Goal: Information Seeking & Learning: Compare options

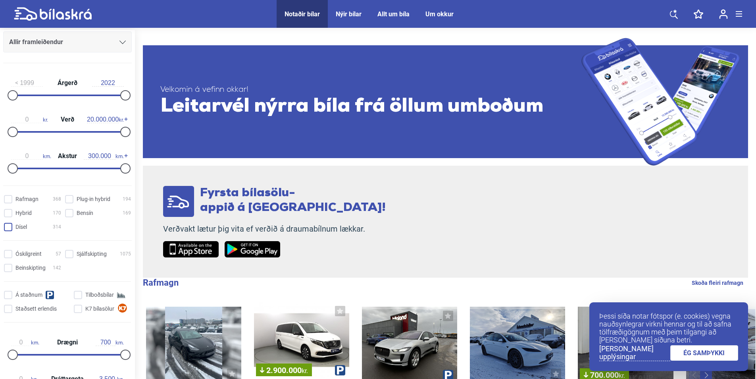
click at [12, 226] on input "Dísel 314" at bounding box center [33, 227] width 57 height 8
checkbox input "true"
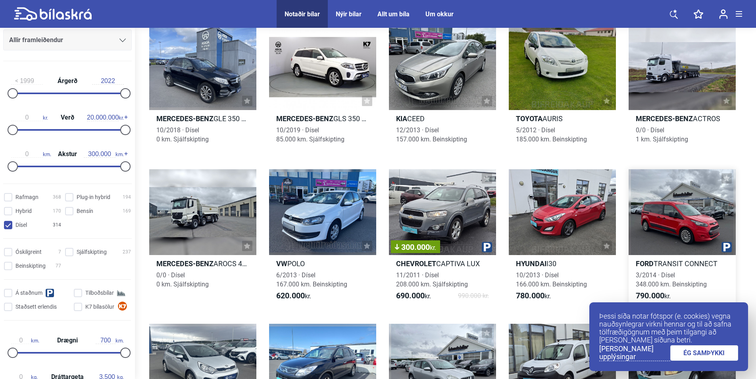
click at [676, 219] on div at bounding box center [682, 212] width 107 height 86
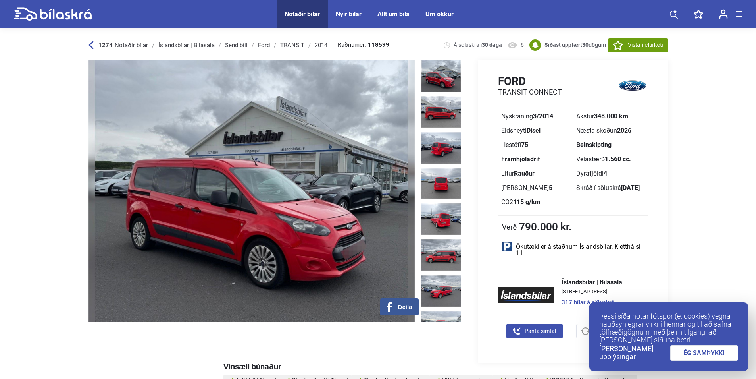
click at [700, 355] on link "ÉG SAMÞYKKI" at bounding box center [704, 352] width 68 height 15
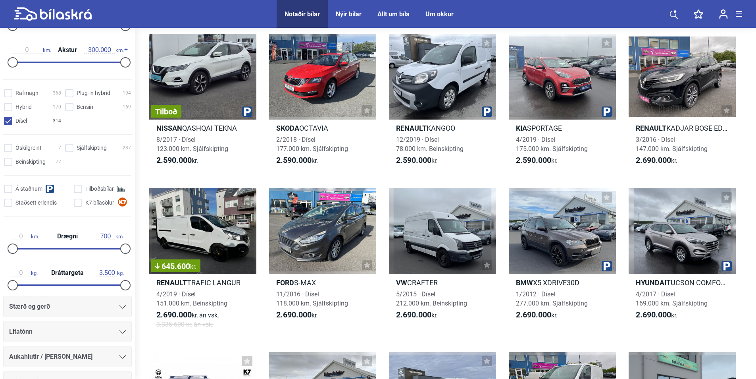
scroll to position [212, 0]
click at [80, 187] on input "Tilboðsbílar" at bounding box center [103, 187] width 57 height 8
checkbox input "true"
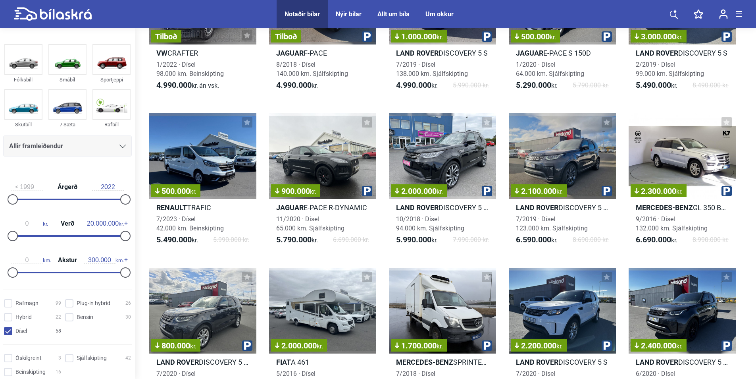
scroll to position [953, 0]
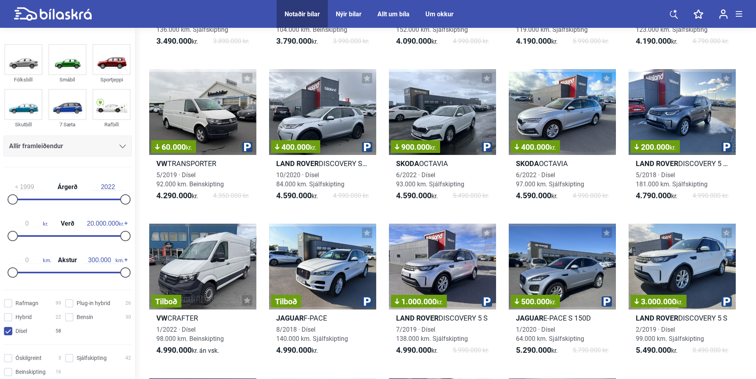
click at [401, 17] on div "Allt um bíla" at bounding box center [394, 14] width 32 height 8
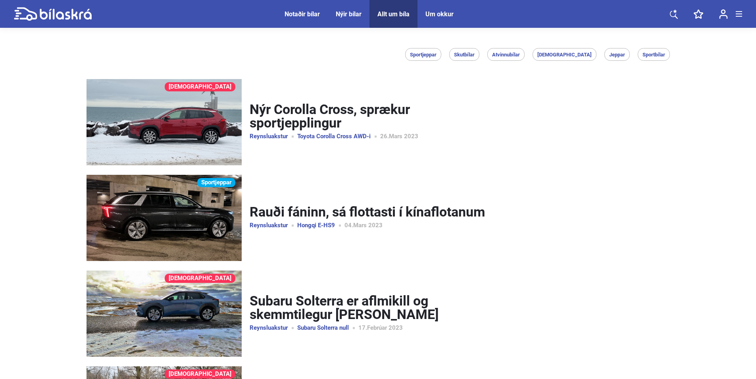
click at [295, 17] on div "Notaðir bílar" at bounding box center [302, 14] width 35 height 8
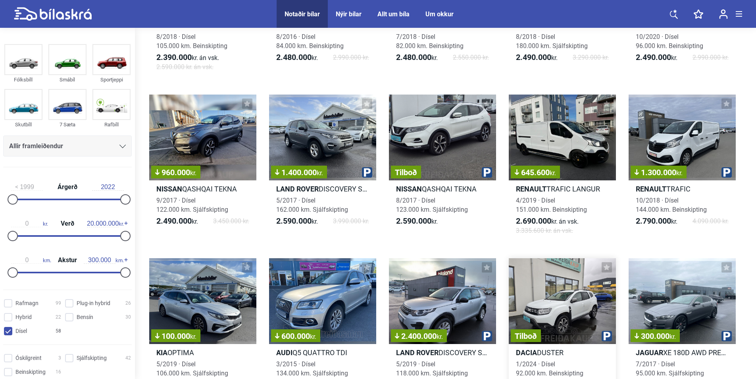
scroll to position [529, 0]
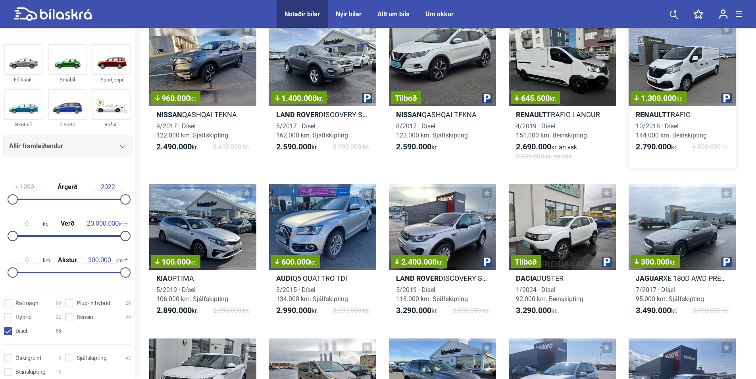
click at [692, 70] on div "1.300.000 kr." at bounding box center [682, 63] width 107 height 86
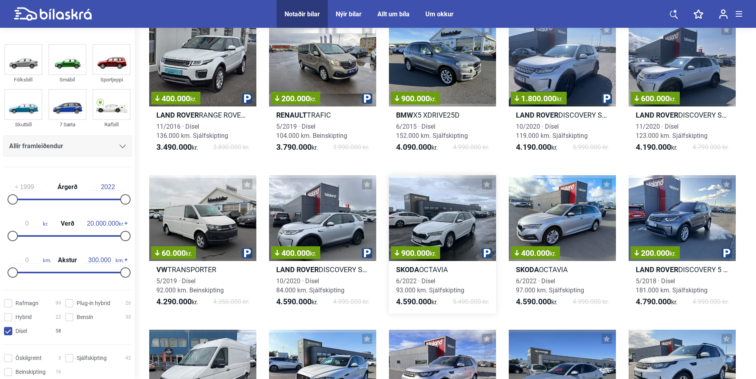
scroll to position [635, 0]
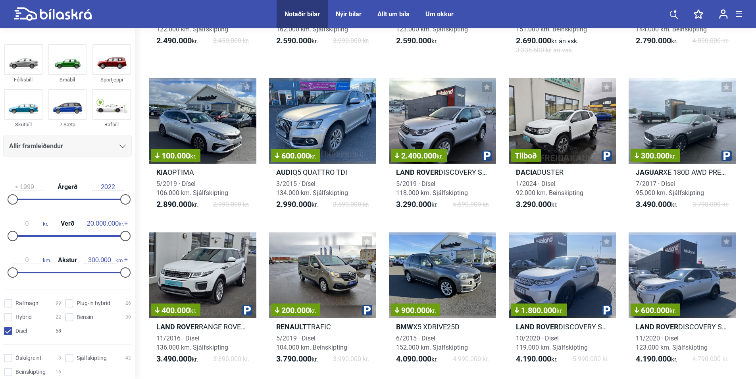
checkbox input "false"
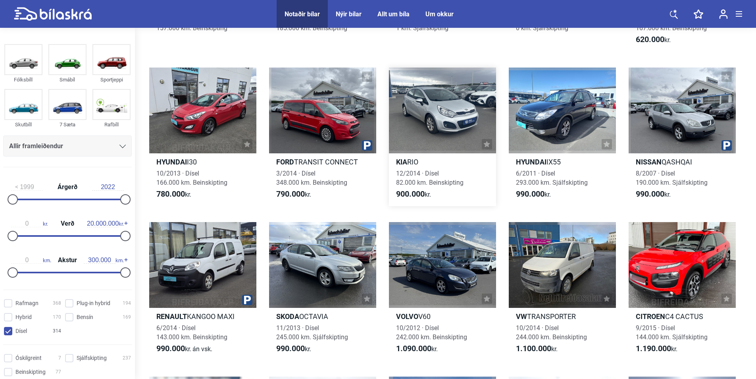
scroll to position [2069, 0]
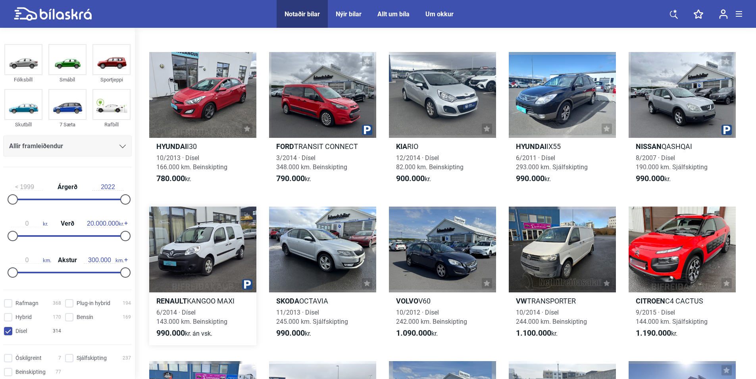
click at [208, 249] on div at bounding box center [202, 249] width 107 height 86
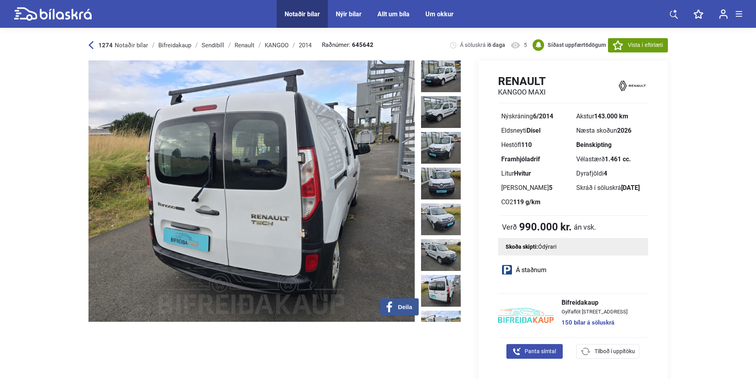
click at [435, 275] on img at bounding box center [441, 291] width 40 height 32
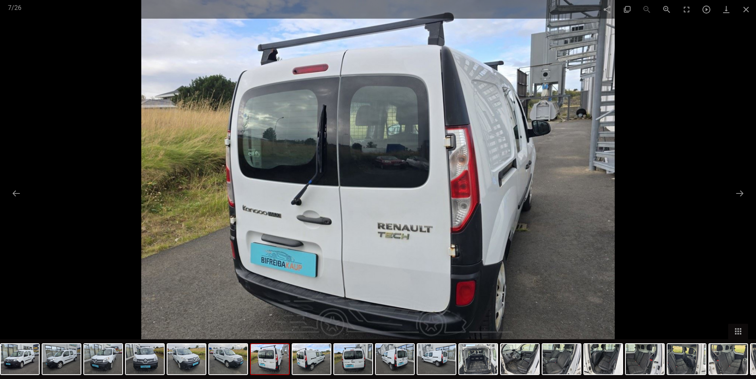
click at [591, 218] on img at bounding box center [378, 189] width 474 height 379
drag, startPoint x: 600, startPoint y: 225, endPoint x: 706, endPoint y: 181, distance: 114.6
click at [600, 225] on img at bounding box center [378, 189] width 474 height 379
click at [740, 196] on button at bounding box center [740, 192] width 17 height 15
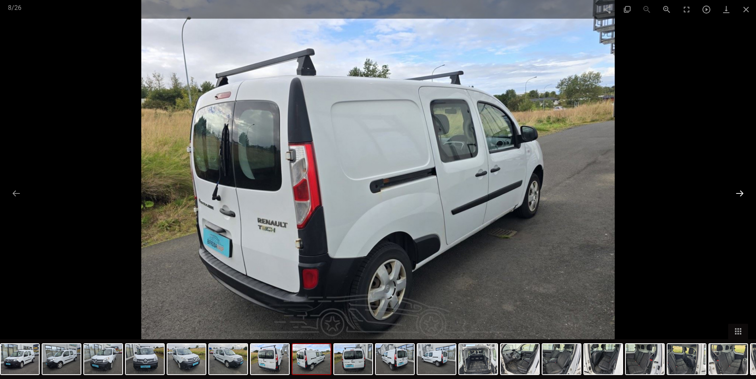
click at [738, 196] on button at bounding box center [740, 192] width 17 height 15
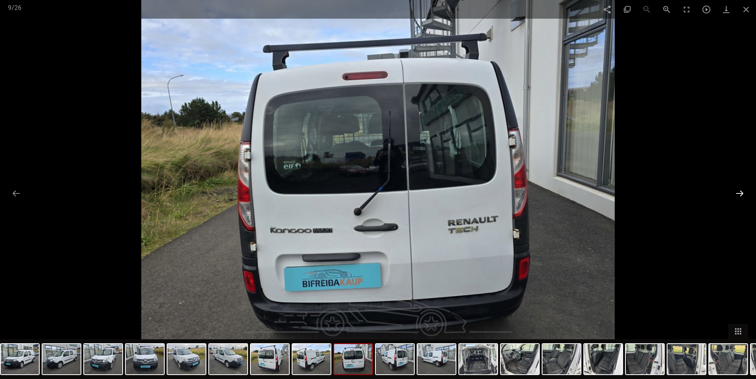
click at [738, 196] on button at bounding box center [740, 192] width 17 height 15
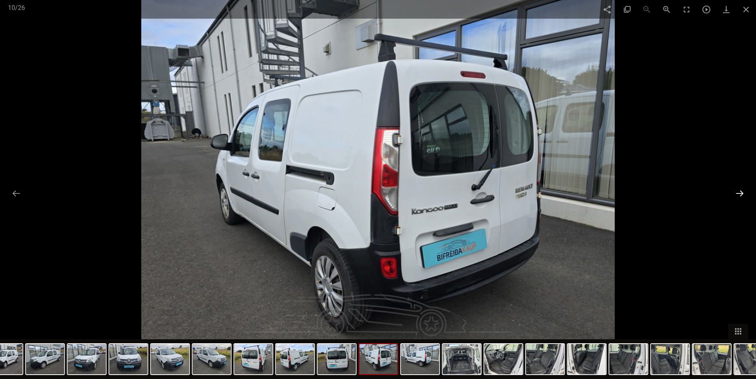
click at [738, 196] on button at bounding box center [740, 192] width 17 height 15
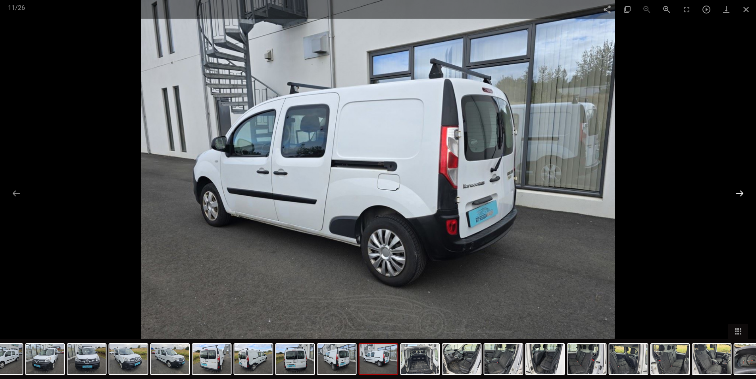
click at [738, 196] on button at bounding box center [740, 192] width 17 height 15
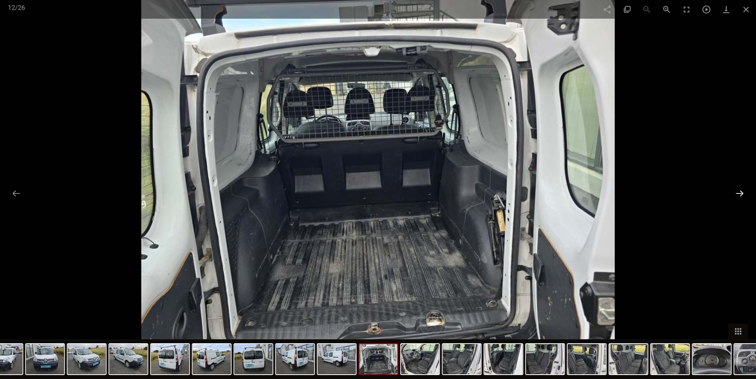
click at [738, 196] on button at bounding box center [740, 192] width 17 height 15
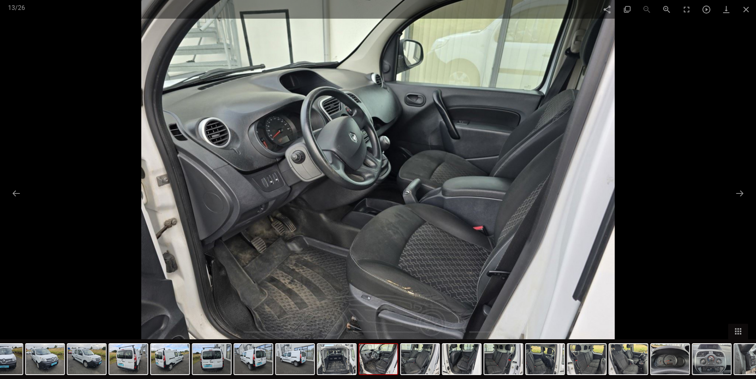
scroll to position [477, 0]
click at [19, 191] on button at bounding box center [16, 192] width 17 height 15
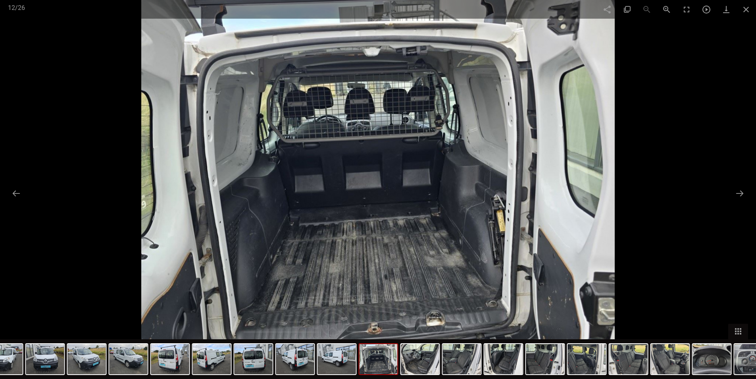
checkbox input "false"
click at [748, 11] on span at bounding box center [746, 9] width 20 height 19
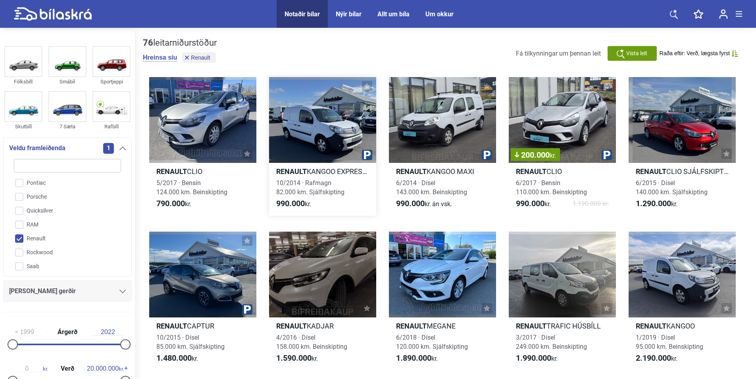
click at [313, 133] on div at bounding box center [322, 120] width 107 height 86
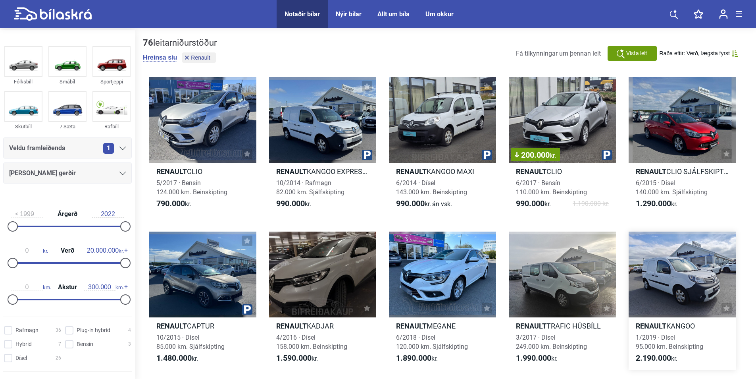
click at [697, 297] on div at bounding box center [682, 274] width 107 height 86
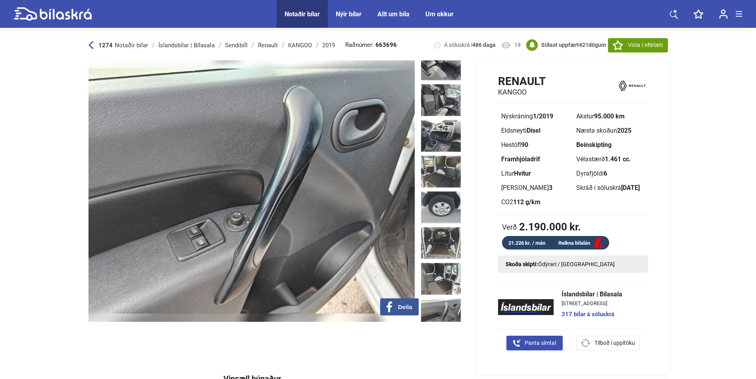
scroll to position [424, 0]
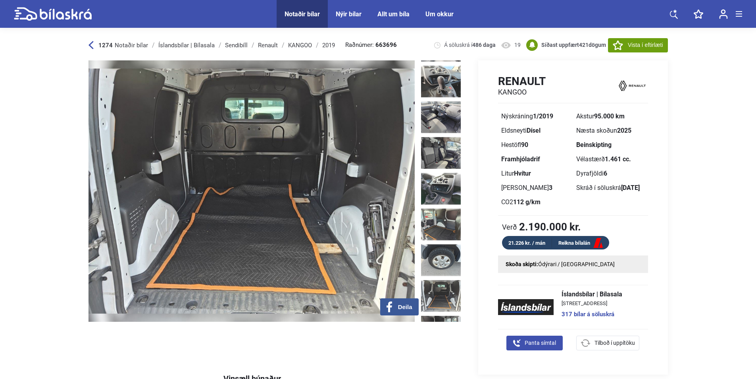
click at [589, 245] on link "Reikna bílalán" at bounding box center [580, 243] width 57 height 10
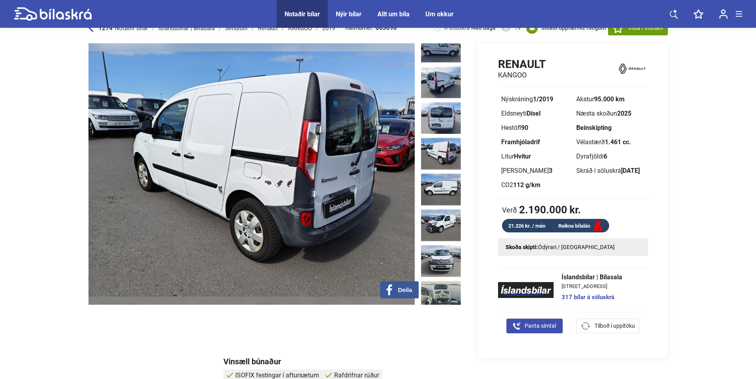
scroll to position [0, 0]
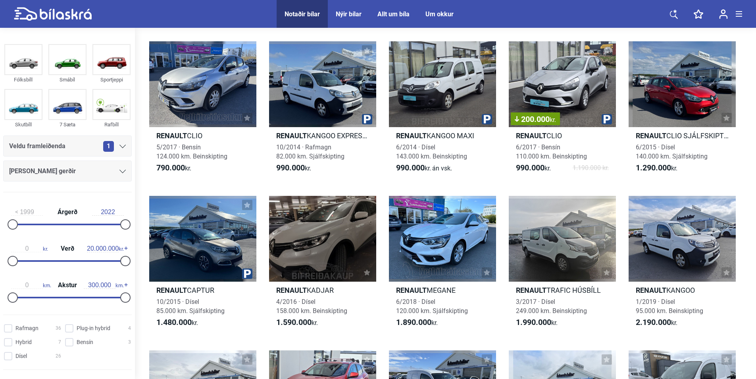
scroll to position [53, 0]
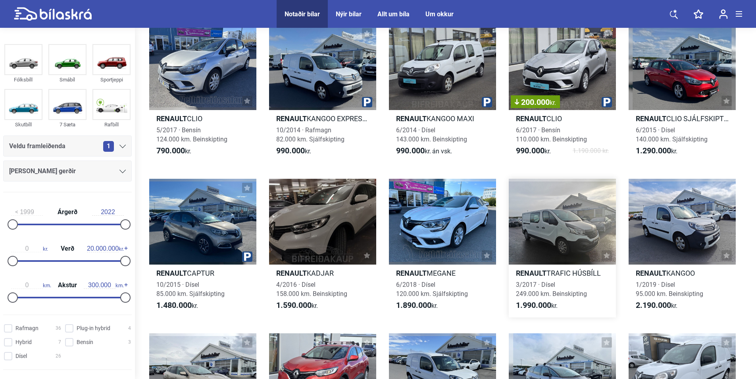
click at [569, 229] on div at bounding box center [562, 222] width 107 height 86
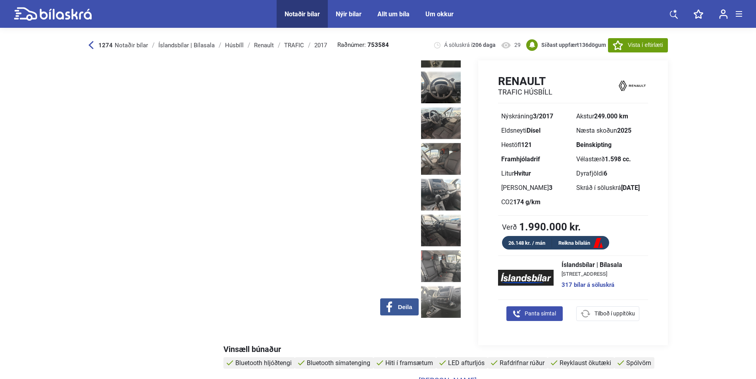
scroll to position [370, 0]
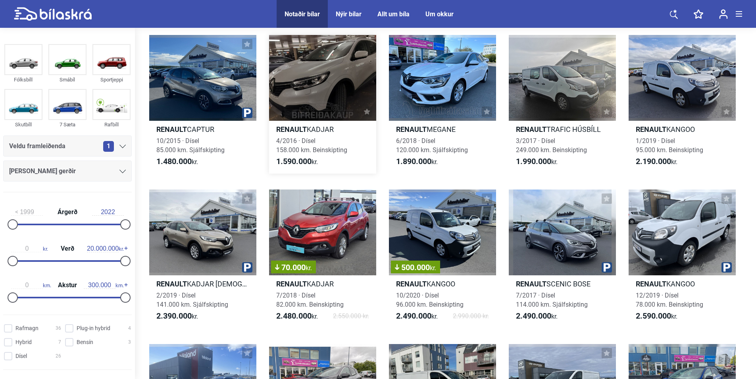
scroll to position [318, 0]
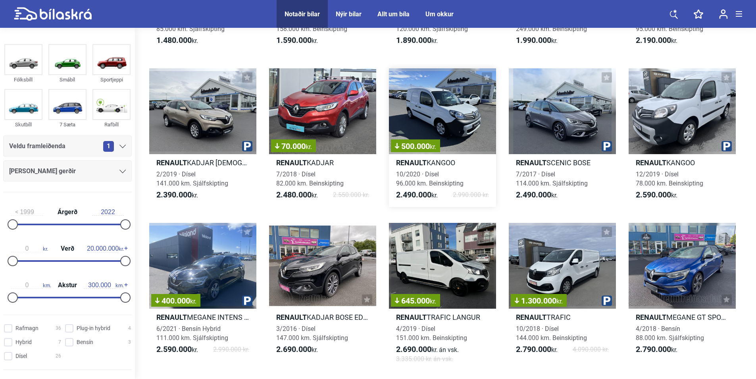
click at [464, 129] on div "500.000 kr." at bounding box center [442, 111] width 107 height 86
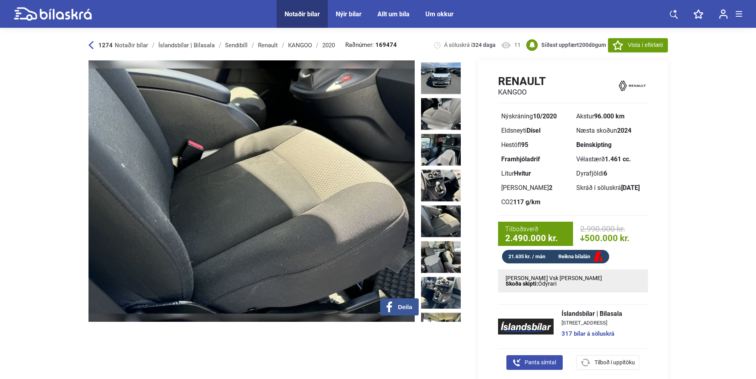
scroll to position [265, 0]
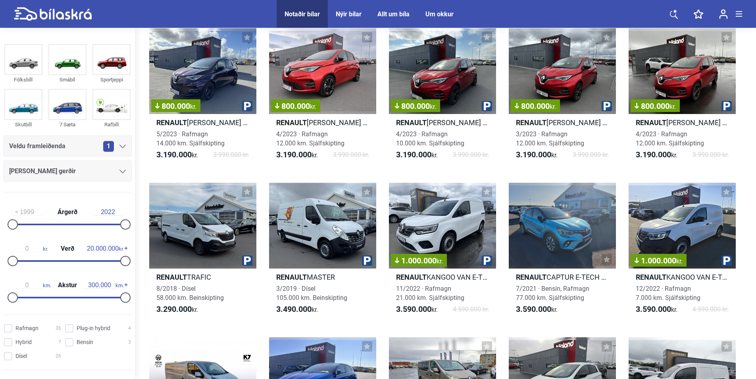
scroll to position [847, 0]
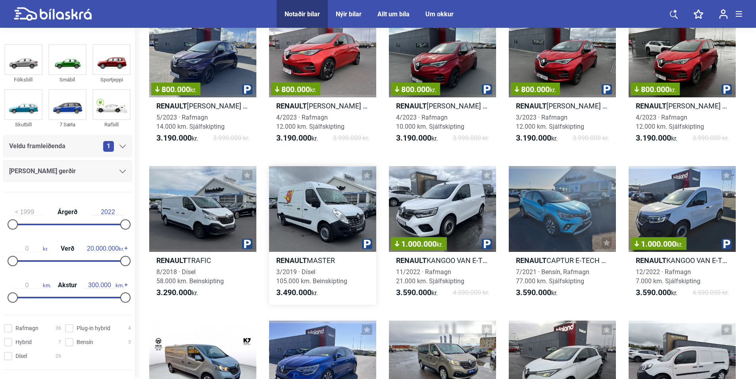
click at [333, 220] on div at bounding box center [322, 209] width 107 height 86
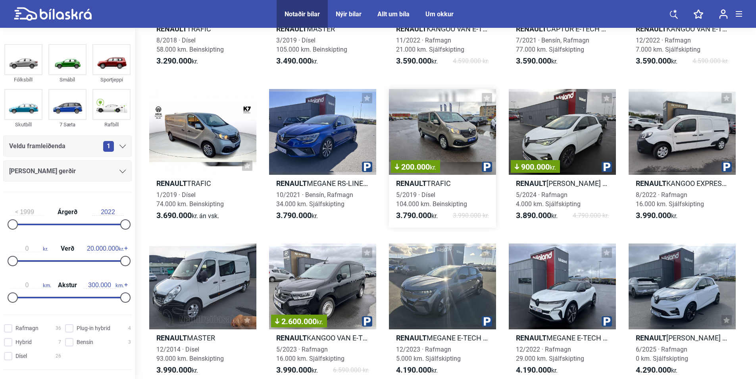
scroll to position [1131, 0]
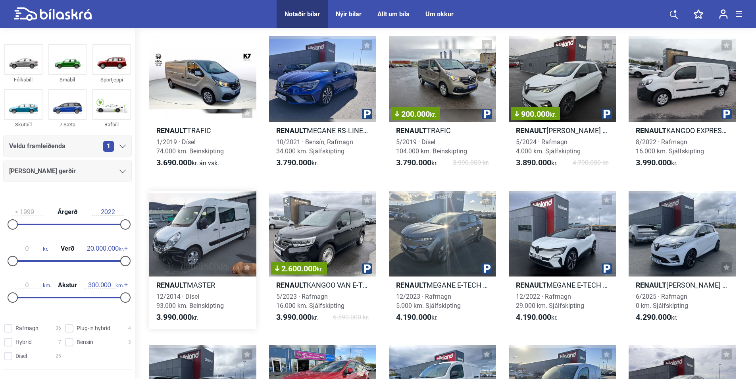
click at [233, 237] on div at bounding box center [202, 234] width 107 height 86
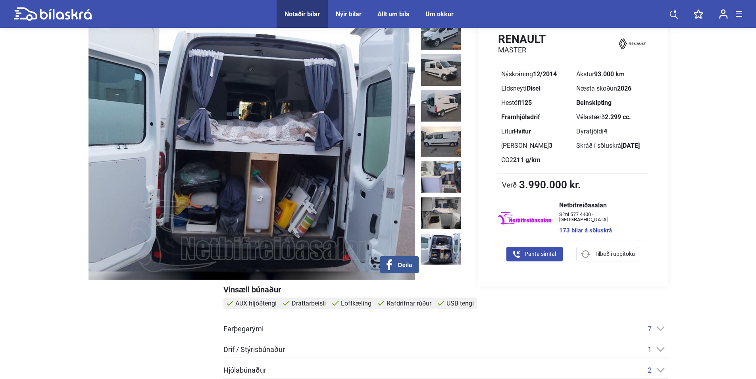
scroll to position [106, 0]
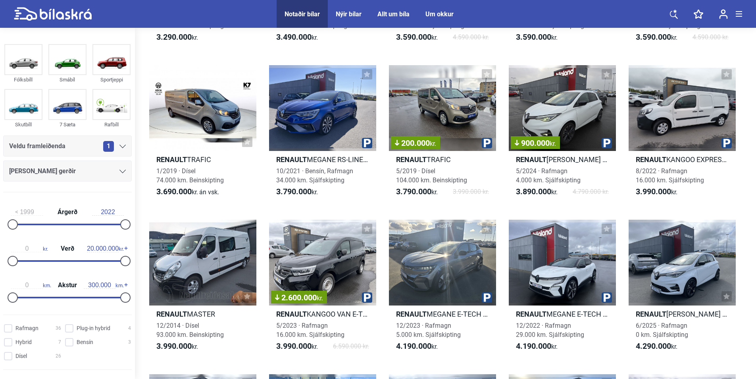
scroll to position [496, 0]
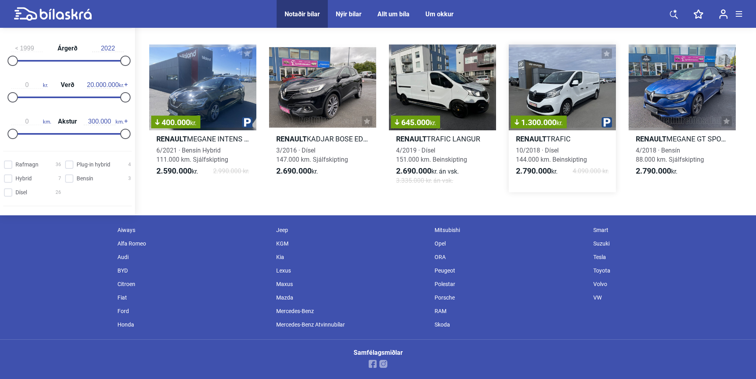
click at [558, 86] on div "1.300.000 kr." at bounding box center [562, 87] width 107 height 86
